Goal: Find specific page/section: Find specific page/section

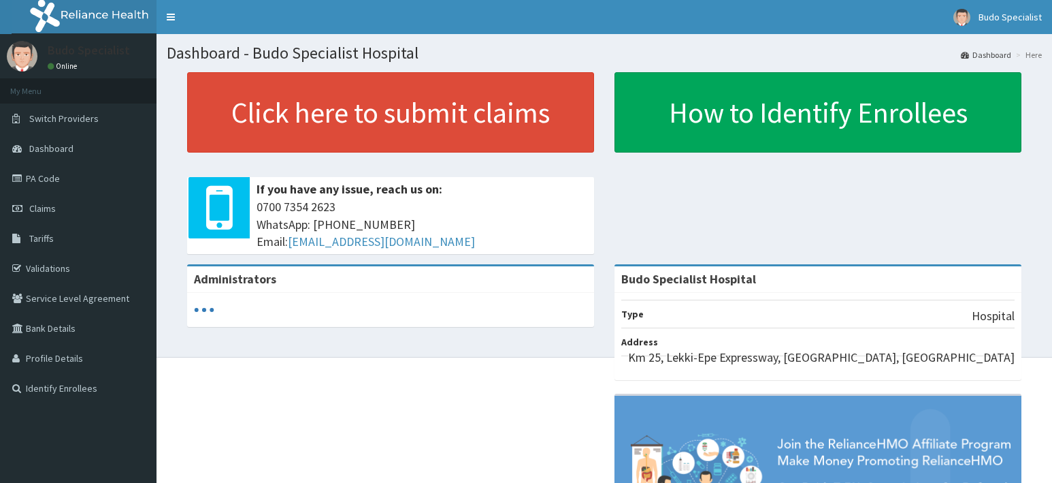
click at [36, 182] on link "PA Code" at bounding box center [78, 178] width 157 height 30
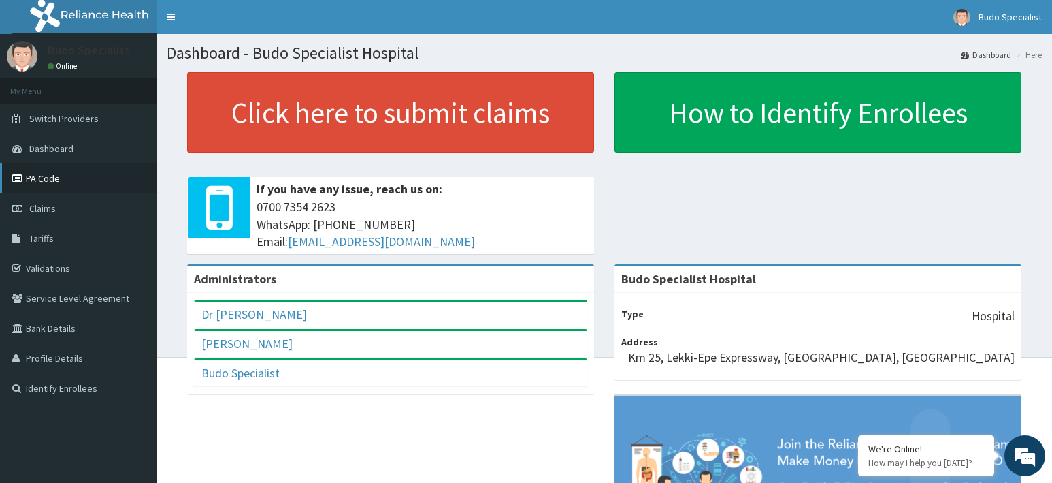
click at [54, 183] on link "PA Code" at bounding box center [78, 178] width 157 height 30
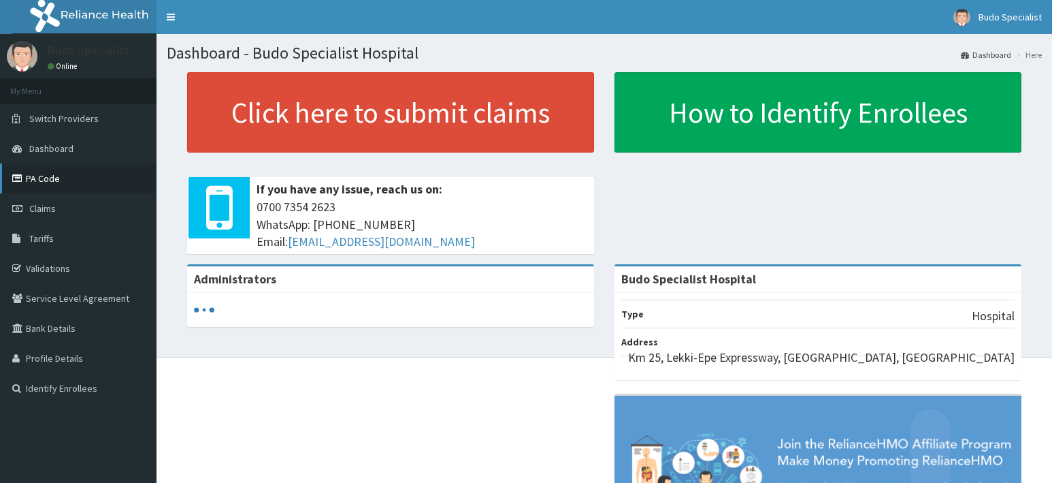
click at [40, 182] on link "PA Code" at bounding box center [78, 178] width 157 height 30
